Goal: Task Accomplishment & Management: Use online tool/utility

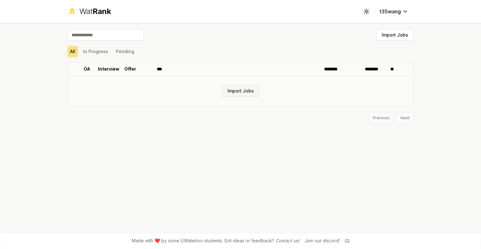
click at [231, 93] on button "Import Jobs" at bounding box center [240, 90] width 37 height 11
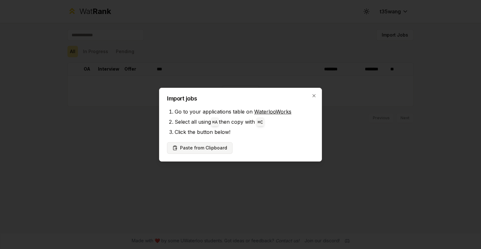
click at [208, 148] on button "Paste from Clipboard" at bounding box center [200, 147] width 66 height 11
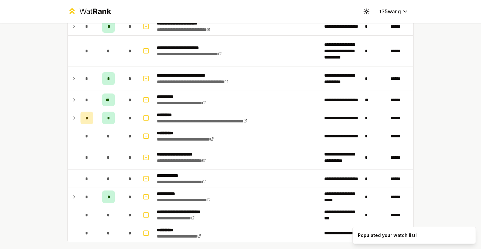
scroll to position [778, 0]
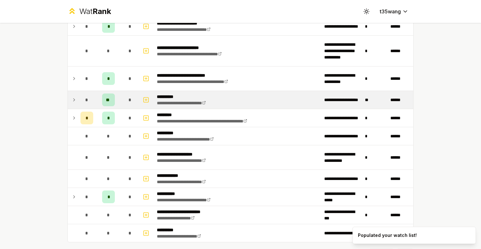
click at [72, 99] on icon at bounding box center [74, 100] width 5 height 8
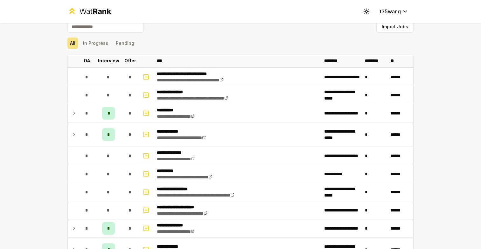
scroll to position [0, 0]
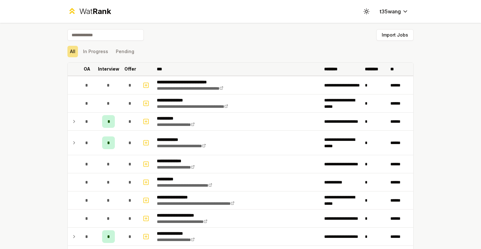
click at [109, 70] on p "Interview" at bounding box center [108, 69] width 21 height 6
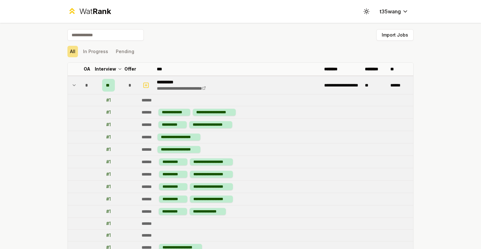
click at [73, 83] on icon at bounding box center [74, 86] width 5 height 8
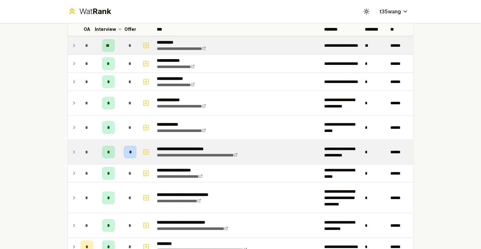
scroll to position [42, 0]
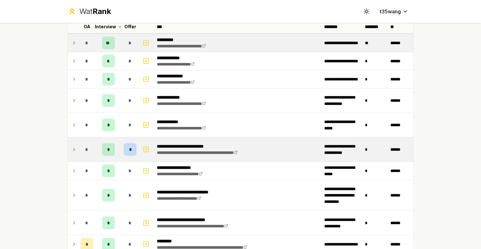
click at [79, 159] on td "*" at bounding box center [87, 150] width 18 height 24
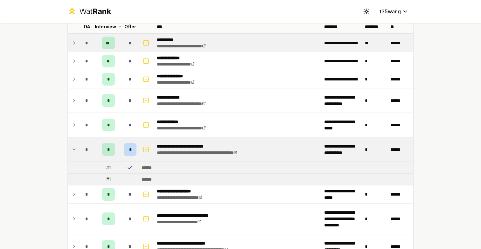
click at [74, 149] on icon at bounding box center [74, 150] width 5 height 8
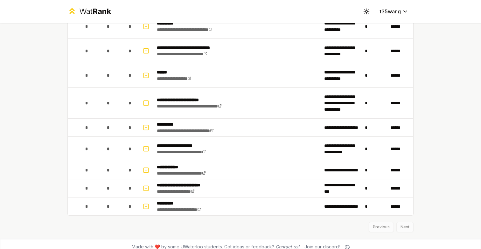
scroll to position [811, 0]
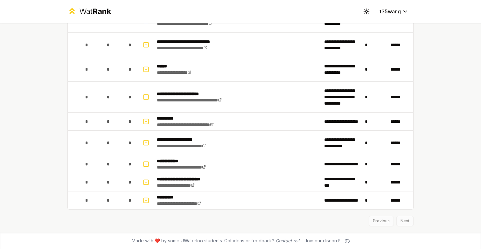
click at [404, 222] on div "Previous Next" at bounding box center [241, 218] width 346 height 17
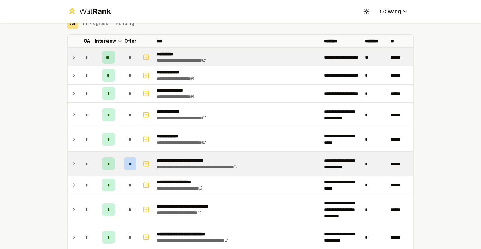
scroll to position [0, 0]
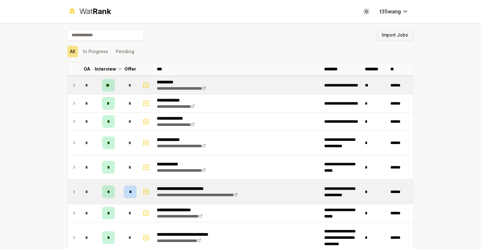
click at [383, 34] on button "Import Jobs" at bounding box center [395, 34] width 37 height 11
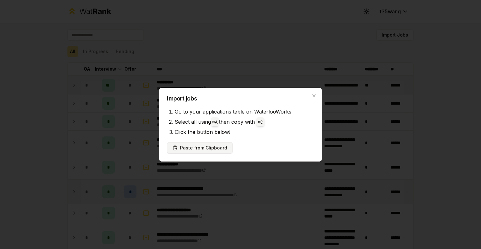
click at [206, 151] on button "Paste from Clipboard" at bounding box center [200, 147] width 66 height 11
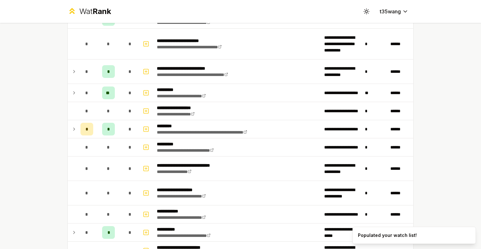
scroll to position [1321, 0]
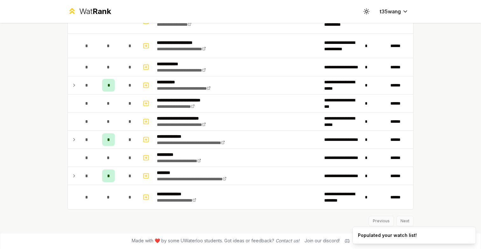
click at [411, 221] on div "Previous Next" at bounding box center [241, 218] width 346 height 17
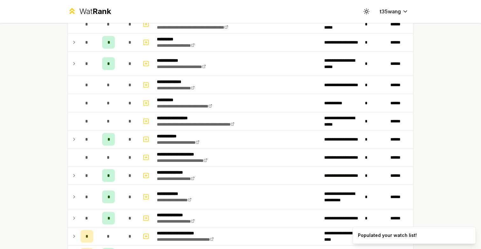
scroll to position [0, 0]
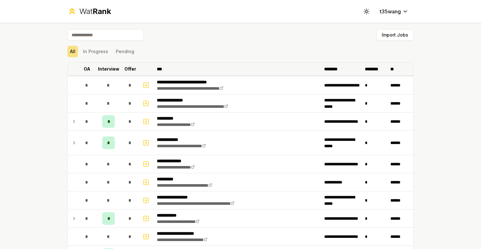
click at [117, 68] on p "Interview" at bounding box center [108, 69] width 21 height 6
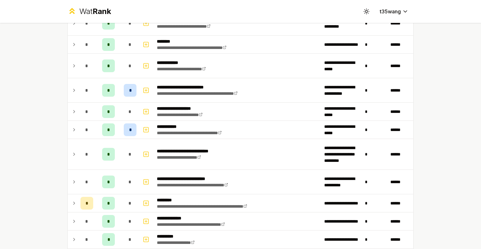
scroll to position [199, 0]
click at [149, 156] on icon "button" at bounding box center [146, 154] width 6 height 8
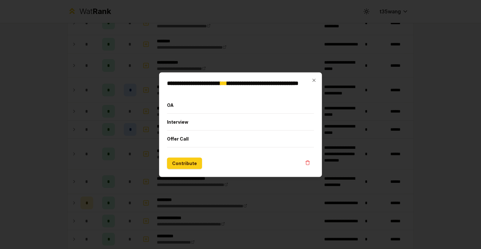
click at [133, 154] on div at bounding box center [240, 124] width 481 height 249
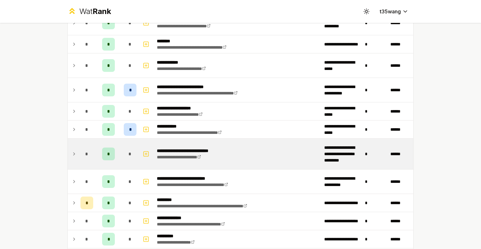
click at [73, 156] on icon at bounding box center [74, 154] width 5 height 8
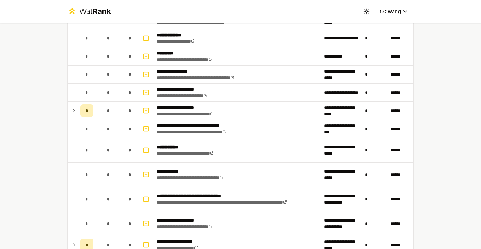
scroll to position [886, 0]
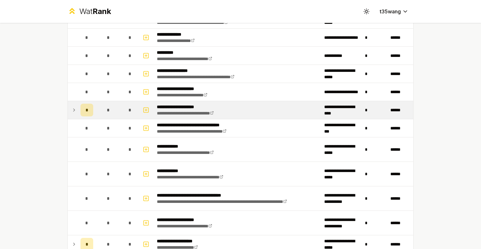
click at [89, 104] on div "*" at bounding box center [87, 110] width 13 height 13
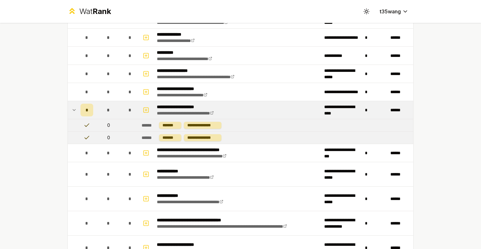
click at [74, 111] on icon at bounding box center [74, 110] width 5 height 8
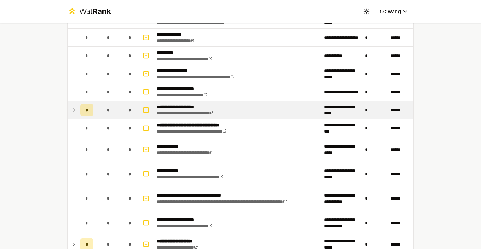
click at [74, 111] on icon at bounding box center [74, 110] width 1 height 3
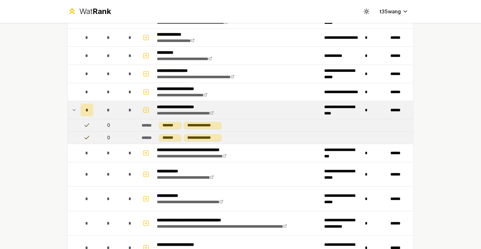
copy tbody
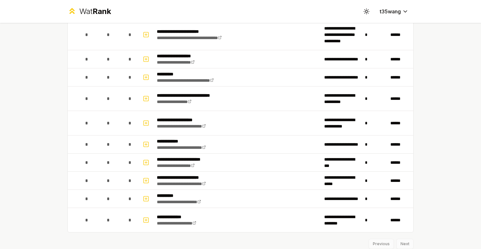
scroll to position [1369, 0]
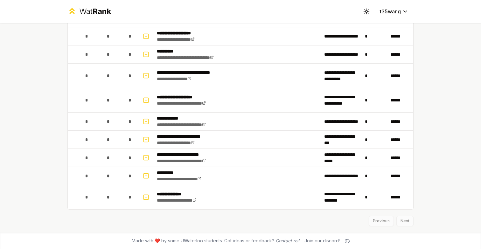
click at [400, 220] on div "Previous Next" at bounding box center [241, 218] width 346 height 17
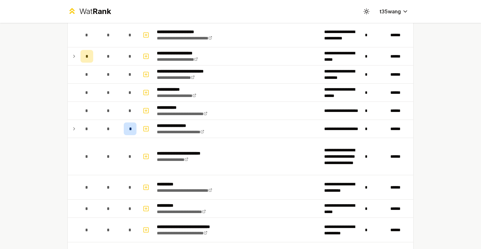
scroll to position [1317, 0]
